Goal: Information Seeking & Learning: Learn about a topic

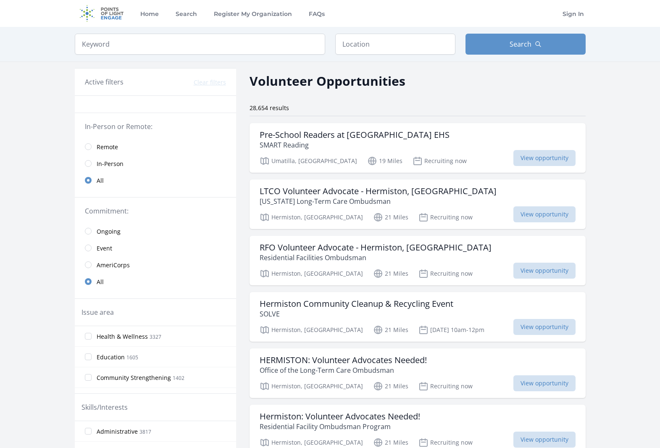
click at [109, 151] on span "Remote" at bounding box center [107, 147] width 21 height 10
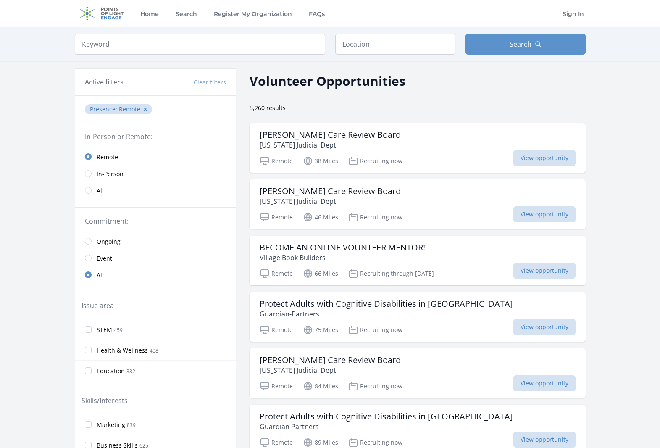
click at [110, 331] on span "STEM" at bounding box center [105, 329] width 16 height 8
click at [92, 331] on input "STEM 459" at bounding box center [88, 329] width 7 height 7
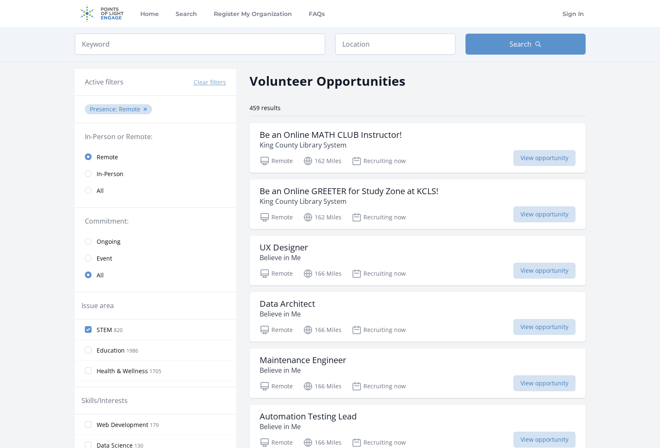
click at [108, 328] on span "STEM" at bounding box center [105, 329] width 16 height 8
click at [92, 328] on input "STEM 820" at bounding box center [88, 329] width 7 height 7
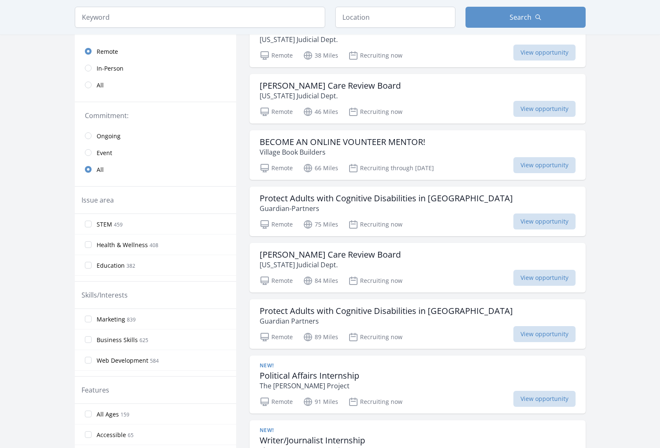
scroll to position [35, 0]
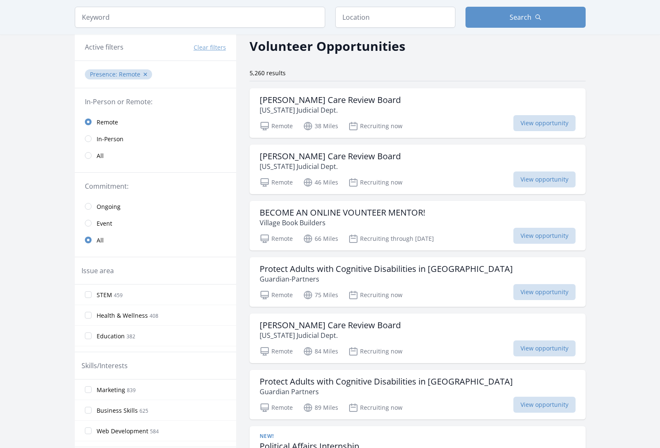
click at [110, 221] on span "Event" at bounding box center [105, 223] width 16 height 8
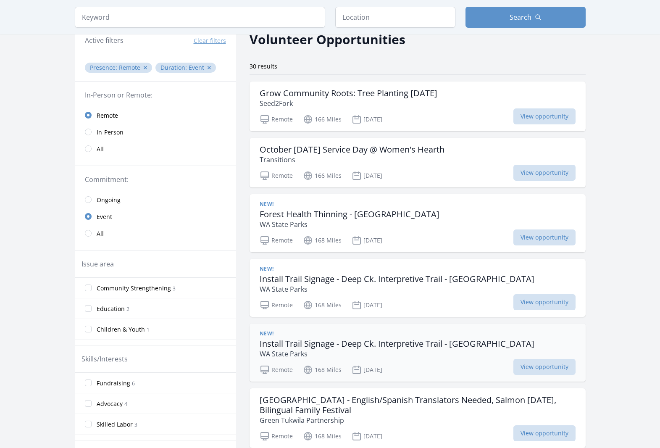
scroll to position [44, 0]
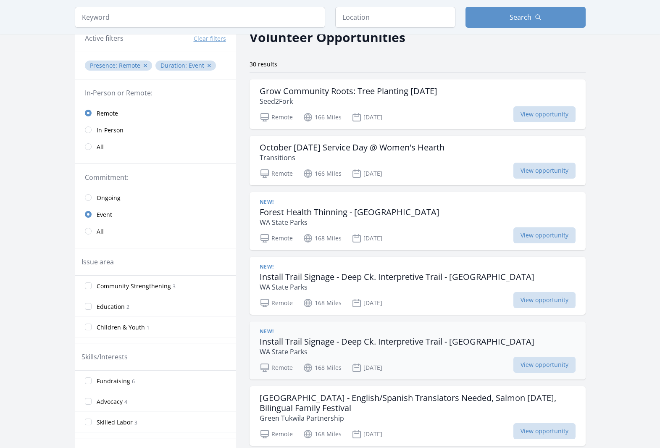
click at [427, 351] on p "WA State Parks" at bounding box center [397, 351] width 275 height 10
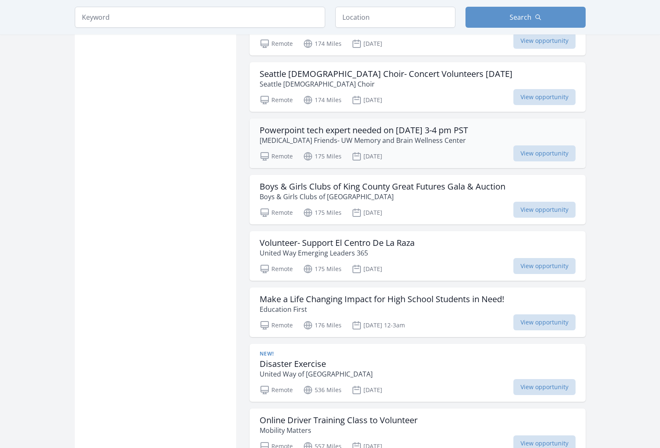
scroll to position [780, 0]
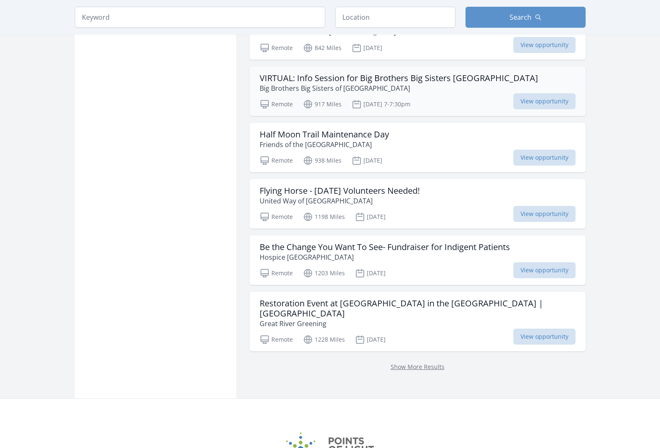
scroll to position [1586, 0]
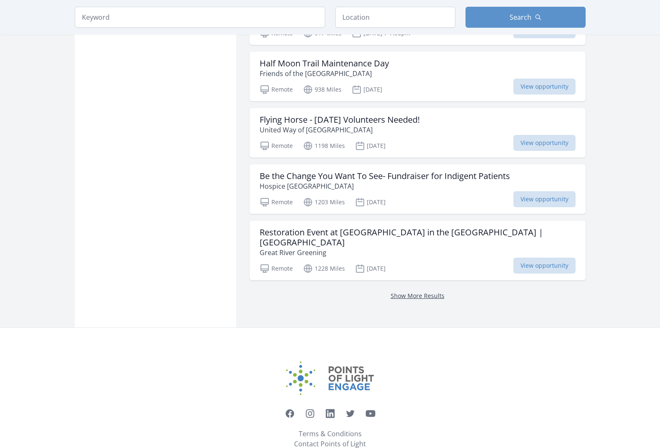
click at [398, 291] on link "Show More Results" at bounding box center [418, 295] width 54 height 8
